Goal: Transaction & Acquisition: Book appointment/travel/reservation

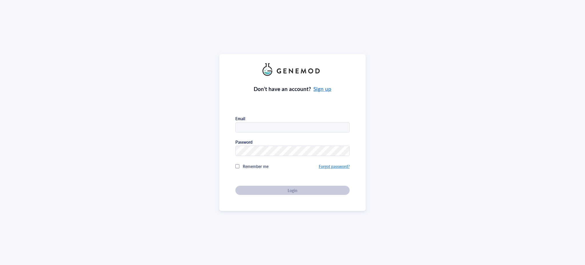
type input "[PERSON_NAME][EMAIL_ADDRESS][PERSON_NAME][DOMAIN_NAME]"
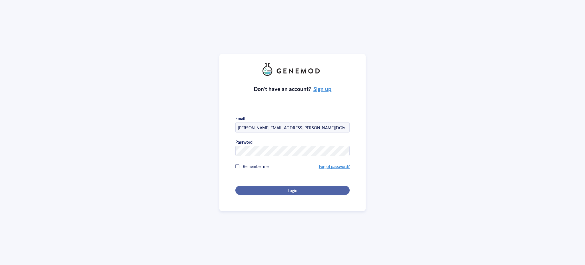
click at [293, 188] on span "Login" at bounding box center [293, 190] width 10 height 5
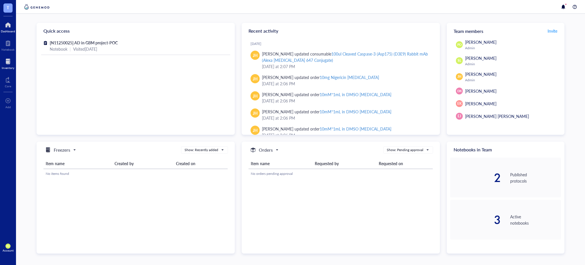
click at [9, 62] on div at bounding box center [8, 61] width 13 height 9
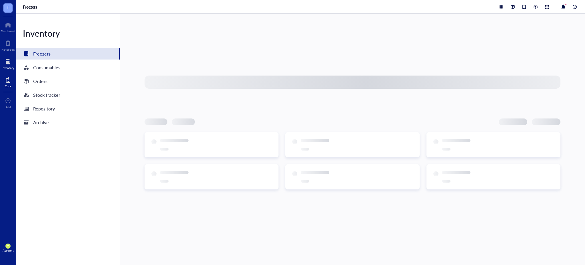
click at [8, 81] on div at bounding box center [8, 79] width 6 height 9
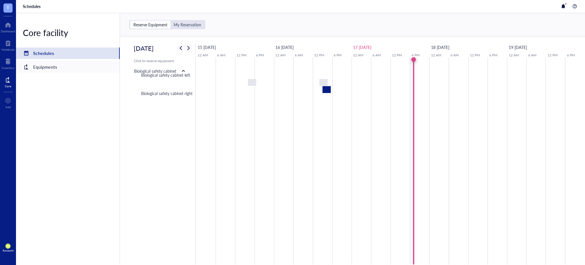
click at [50, 67] on div "Equipments" at bounding box center [45, 67] width 24 height 8
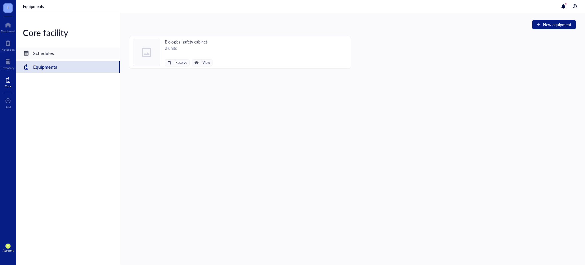
click at [53, 54] on div "Schedules" at bounding box center [43, 53] width 21 height 8
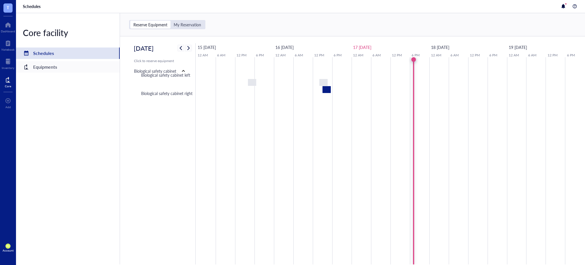
click at [55, 67] on div "Equipments" at bounding box center [45, 67] width 24 height 8
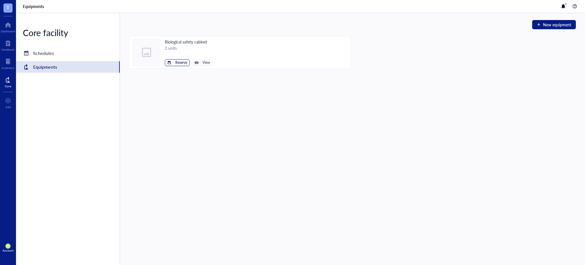
click at [182, 62] on span "Reserve" at bounding box center [182, 63] width 12 height 4
click at [178, 73] on span "Biological safety cabinet left" at bounding box center [159, 72] width 51 height 6
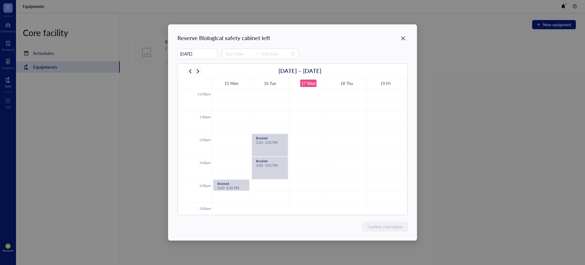
scroll to position [296, 0]
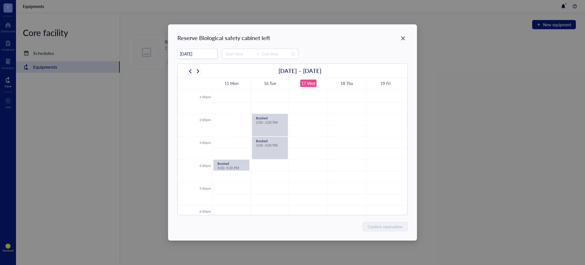
click at [198, 58] on input "[DATE]" at bounding box center [197, 53] width 39 height 11
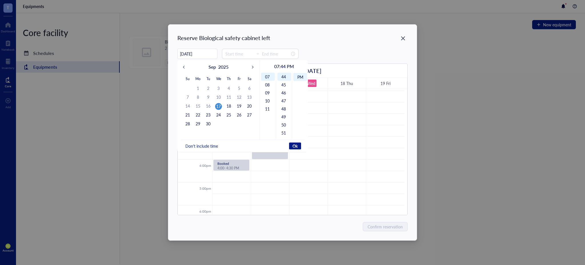
scroll to position [352, 0]
click at [227, 107] on div "18" at bounding box center [229, 106] width 7 height 7
type input "[DATE]"
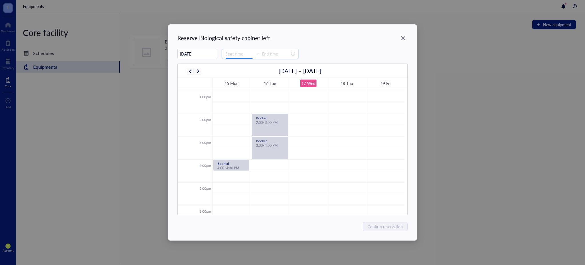
click at [244, 54] on input at bounding box center [240, 54] width 28 height 6
type input "00:30"
type input "04:00"
click at [229, 86] on div "02" at bounding box center [229, 85] width 14 height 8
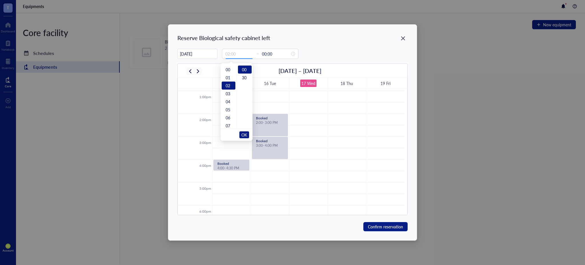
type input "03:00"
type input "00:00"
click at [229, 101] on div "14" at bounding box center [229, 102] width 14 height 8
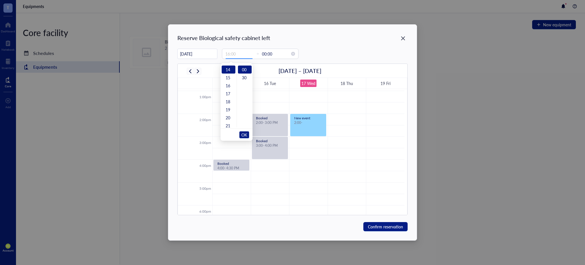
type input "14:00"
click at [267, 55] on input "00:00" at bounding box center [276, 54] width 28 height 6
click at [242, 133] on span "OK" at bounding box center [245, 134] width 6 height 11
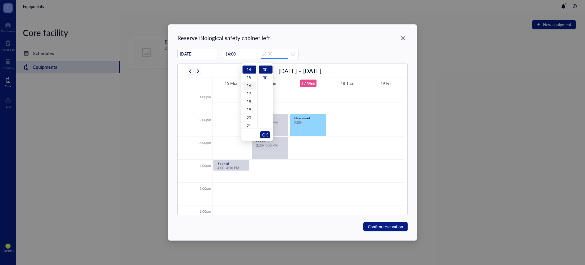
click at [246, 85] on div "16" at bounding box center [250, 85] width 14 height 8
type input "16:00"
click at [267, 134] on span "OK" at bounding box center [265, 134] width 6 height 11
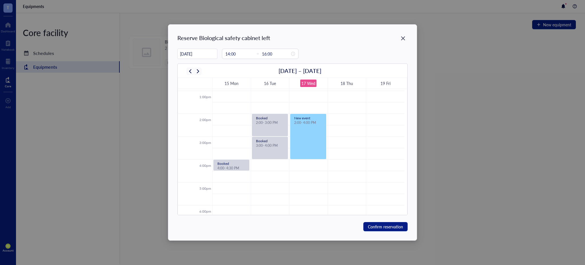
click at [197, 57] on input "[DATE]" at bounding box center [197, 53] width 39 height 11
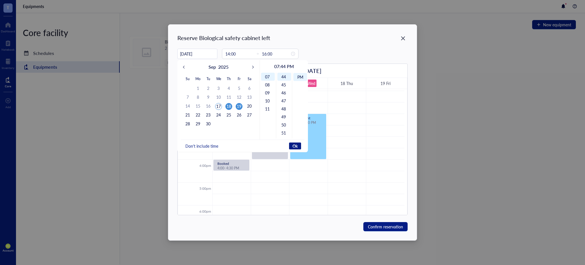
click at [240, 105] on div "19" at bounding box center [239, 106] width 7 height 7
click at [230, 105] on div "18" at bounding box center [229, 106] width 7 height 7
click at [295, 145] on span "Ok" at bounding box center [295, 145] width 5 height 5
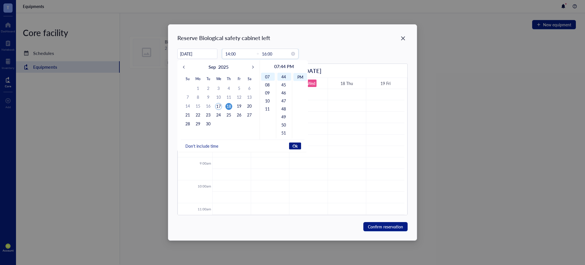
click at [243, 55] on input "14:00" at bounding box center [240, 54] width 28 height 6
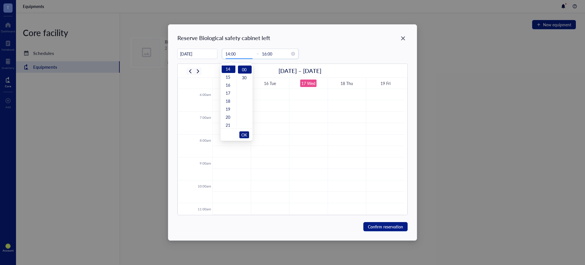
scroll to position [112, 0]
click at [203, 54] on input "[DATE]" at bounding box center [197, 53] width 39 height 11
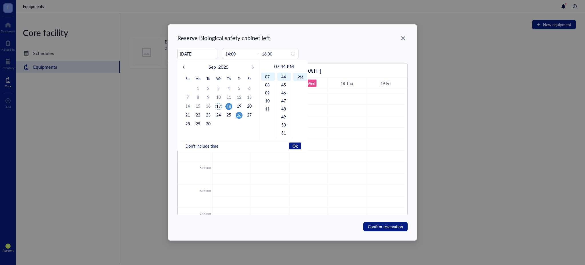
scroll to position [63, 0]
click at [217, 144] on span "Don't include time" at bounding box center [202, 145] width 33 height 5
type input "[DATE]"
click at [229, 105] on div "18" at bounding box center [229, 106] width 7 height 7
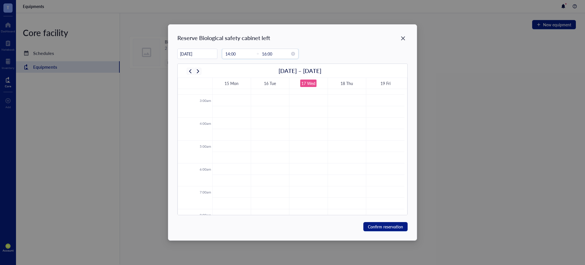
click at [246, 54] on input "14:00" at bounding box center [240, 54] width 28 height 6
click at [243, 133] on span "OK" at bounding box center [245, 134] width 6 height 11
click at [265, 133] on span "OK" at bounding box center [265, 134] width 6 height 11
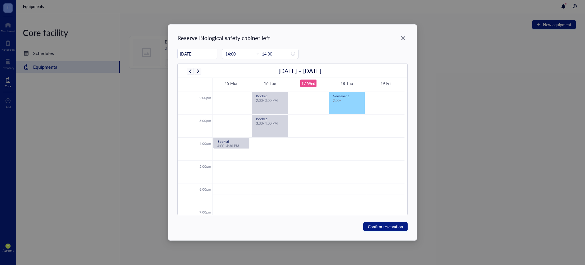
scroll to position [254, 0]
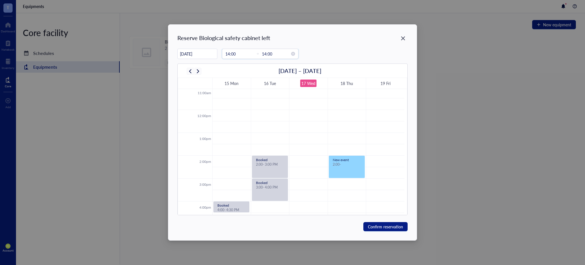
click at [273, 53] on input "14:00" at bounding box center [276, 54] width 28 height 6
click at [251, 86] on div "16" at bounding box center [250, 85] width 14 height 8
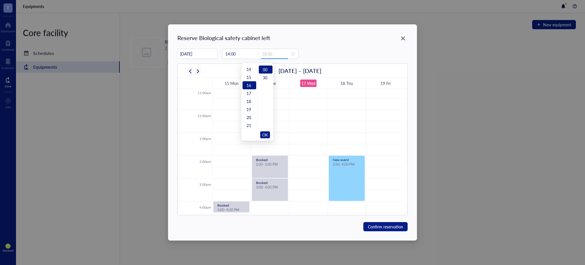
scroll to position [128, 0]
type input "16:00"
click at [263, 134] on span "OK" at bounding box center [265, 134] width 6 height 11
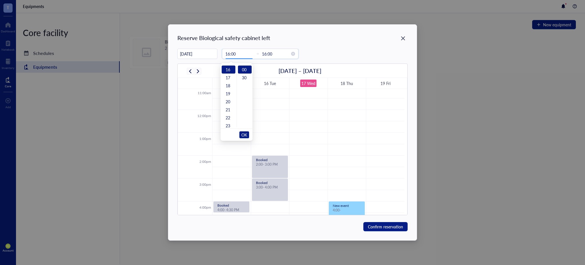
click at [243, 55] on input "16:00" at bounding box center [240, 54] width 28 height 6
click at [228, 117] on div "14" at bounding box center [229, 117] width 14 height 8
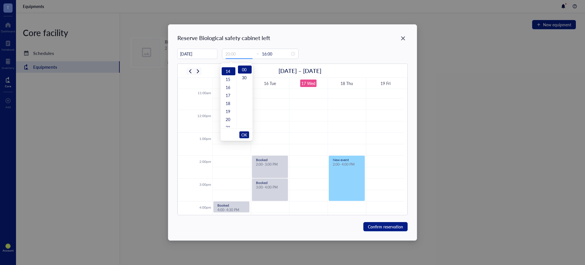
scroll to position [112, 0]
click at [244, 134] on span "OK" at bounding box center [245, 134] width 6 height 11
click at [230, 54] on input "14:00" at bounding box center [240, 54] width 28 height 6
click at [229, 110] on div "13" at bounding box center [229, 110] width 14 height 8
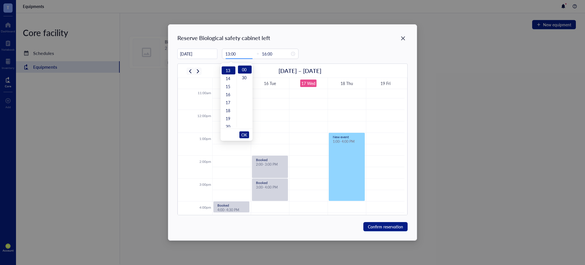
scroll to position [104, 0]
click at [272, 54] on input "16:00" at bounding box center [276, 54] width 28 height 6
click at [226, 85] on div "15" at bounding box center [229, 86] width 14 height 8
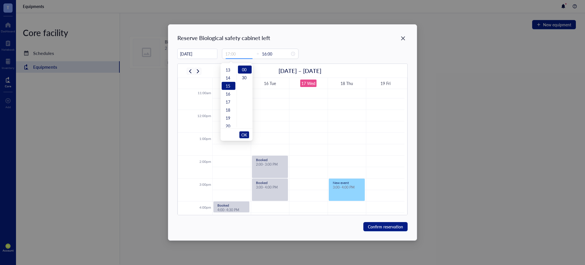
scroll to position [120, 0]
click at [240, 53] on input "15:00" at bounding box center [240, 54] width 28 height 6
click at [271, 54] on input "16:00" at bounding box center [276, 54] width 28 height 6
click at [272, 50] on div "15:00 16:00" at bounding box center [260, 54] width 77 height 10
click at [273, 51] on input "16:00" at bounding box center [276, 54] width 28 height 6
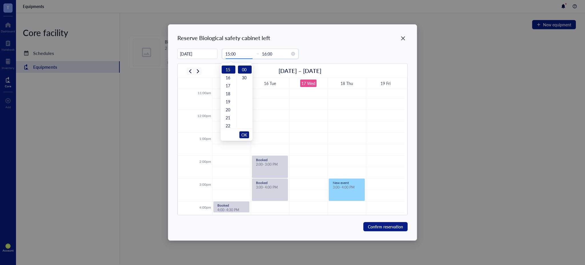
click at [235, 51] on input "15:00" at bounding box center [240, 54] width 28 height 6
click at [229, 116] on div "13" at bounding box center [229, 117] width 14 height 8
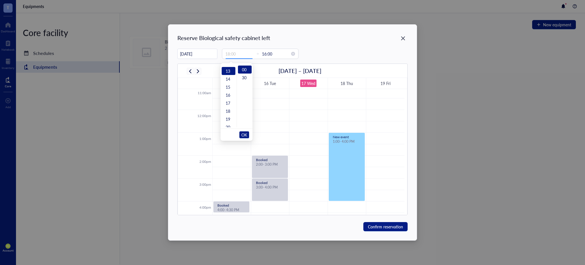
scroll to position [104, 0]
click at [276, 55] on input "16:00" at bounding box center [276, 54] width 28 height 6
type input "13:30"
click at [242, 77] on div "30" at bounding box center [245, 77] width 14 height 8
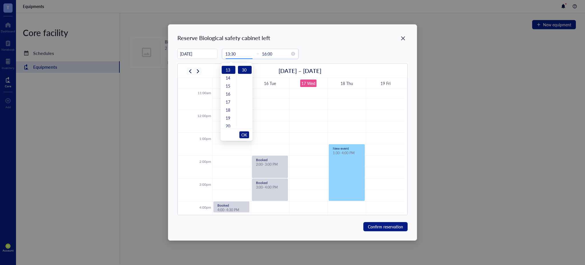
click at [273, 55] on input "16:00" at bounding box center [276, 54] width 28 height 6
click at [244, 132] on span "OK" at bounding box center [245, 134] width 6 height 11
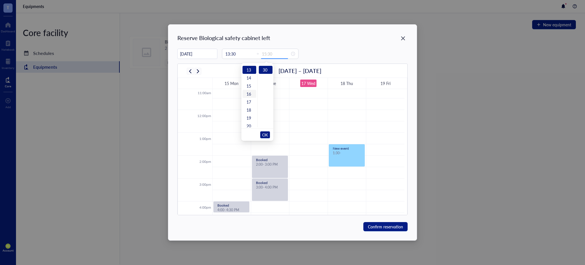
click at [248, 88] on div "15" at bounding box center [250, 86] width 14 height 8
type input "15:30"
click at [265, 70] on div "30" at bounding box center [266, 70] width 14 height 8
click at [266, 137] on span "OK" at bounding box center [265, 134] width 6 height 11
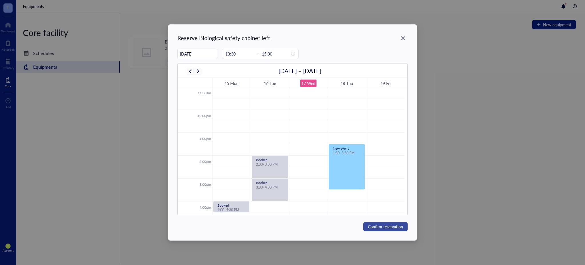
click at [395, 225] on span "Confirm reservation" at bounding box center [385, 226] width 35 height 6
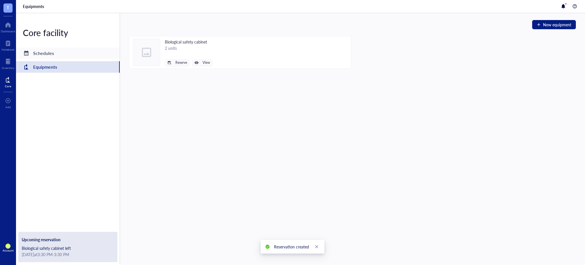
click at [58, 55] on div "Schedules" at bounding box center [68, 52] width 104 height 11
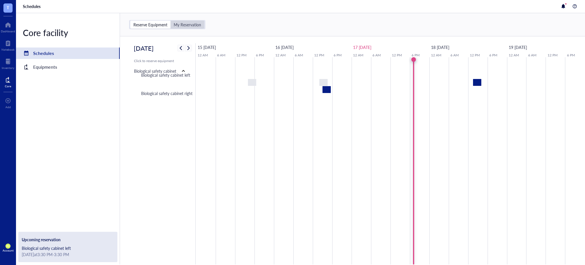
click at [188, 25] on div "My Reservation" at bounding box center [187, 24] width 27 height 5
click at [171, 21] on input "My Reservation" at bounding box center [171, 21] width 0 height 0
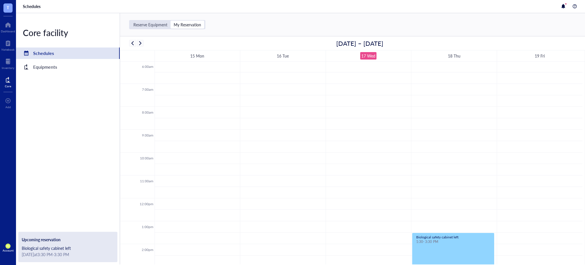
scroll to position [201, 0]
